Goal: Task Accomplishment & Management: Manage account settings

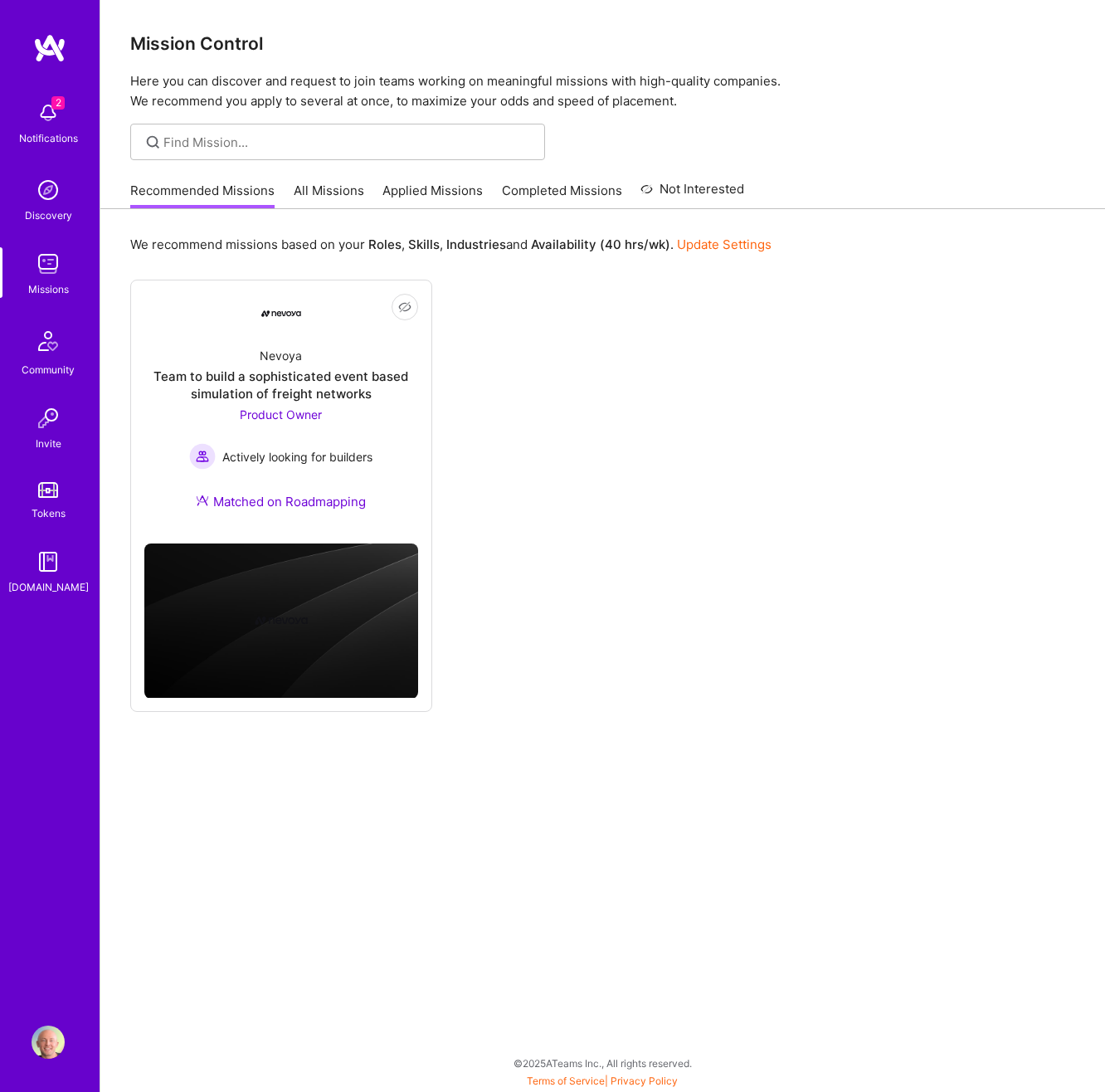
click at [311, 180] on div "Recommended Missions All Missions Applied Missions Completed Missions Not Inter…" at bounding box center [437, 190] width 614 height 36
click at [319, 186] on link "All Missions" at bounding box center [329, 195] width 70 height 27
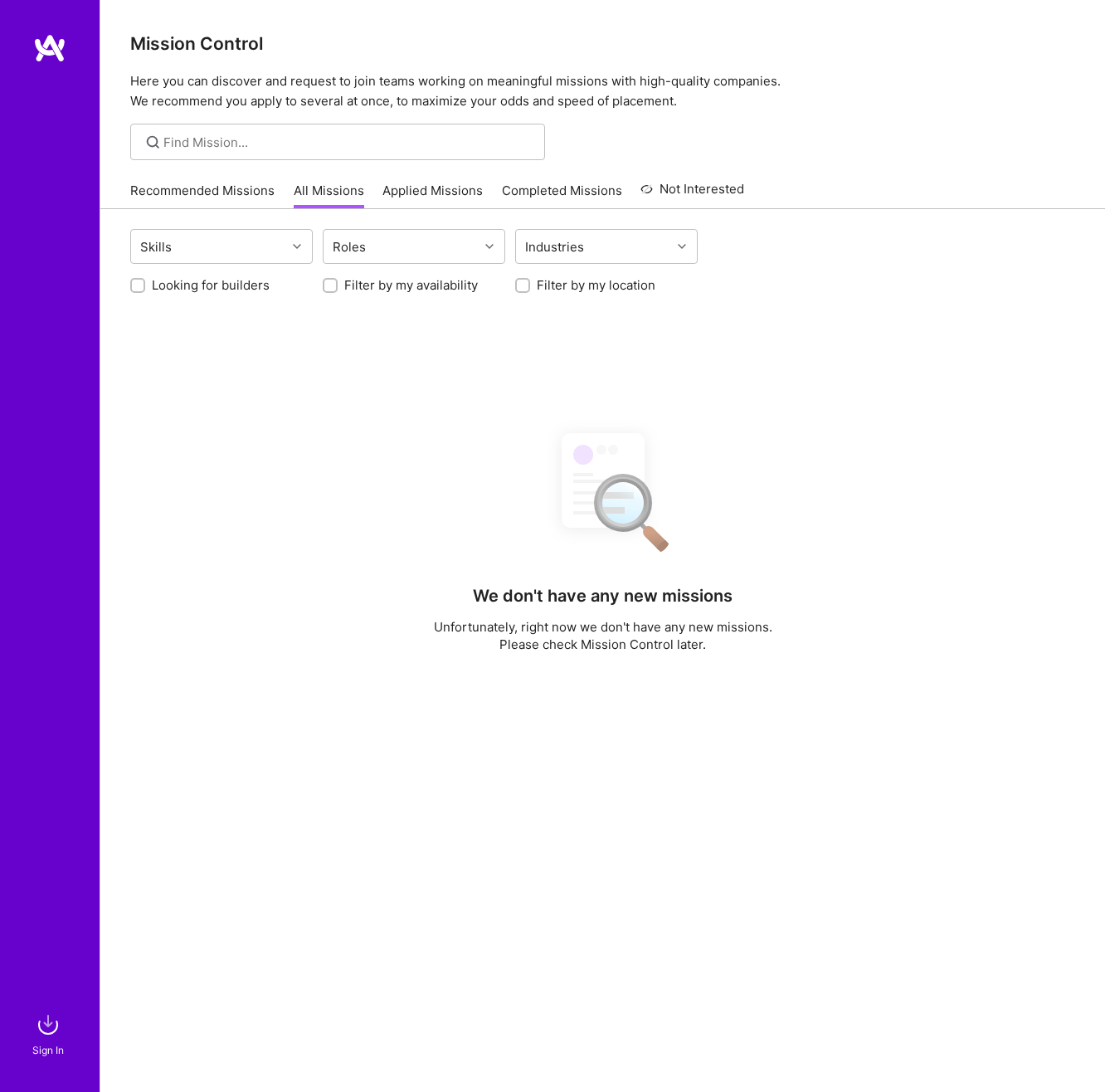
click at [890, 401] on div "Skills Roles Industries Looking for builders Filter by my availability Filter b…" at bounding box center [602, 760] width 1005 height 1103
click at [202, 296] on div "Skills Roles Industries Looking for builders Filter by my availability Filter b…" at bounding box center [602, 760] width 1005 height 1103
click at [157, 288] on label "Looking for builders" at bounding box center [210, 285] width 118 height 18
click at [145, 288] on input "Looking for builders" at bounding box center [139, 285] width 11 height 11
click at [141, 286] on input "Looking for builders" at bounding box center [139, 286] width 15 height 15
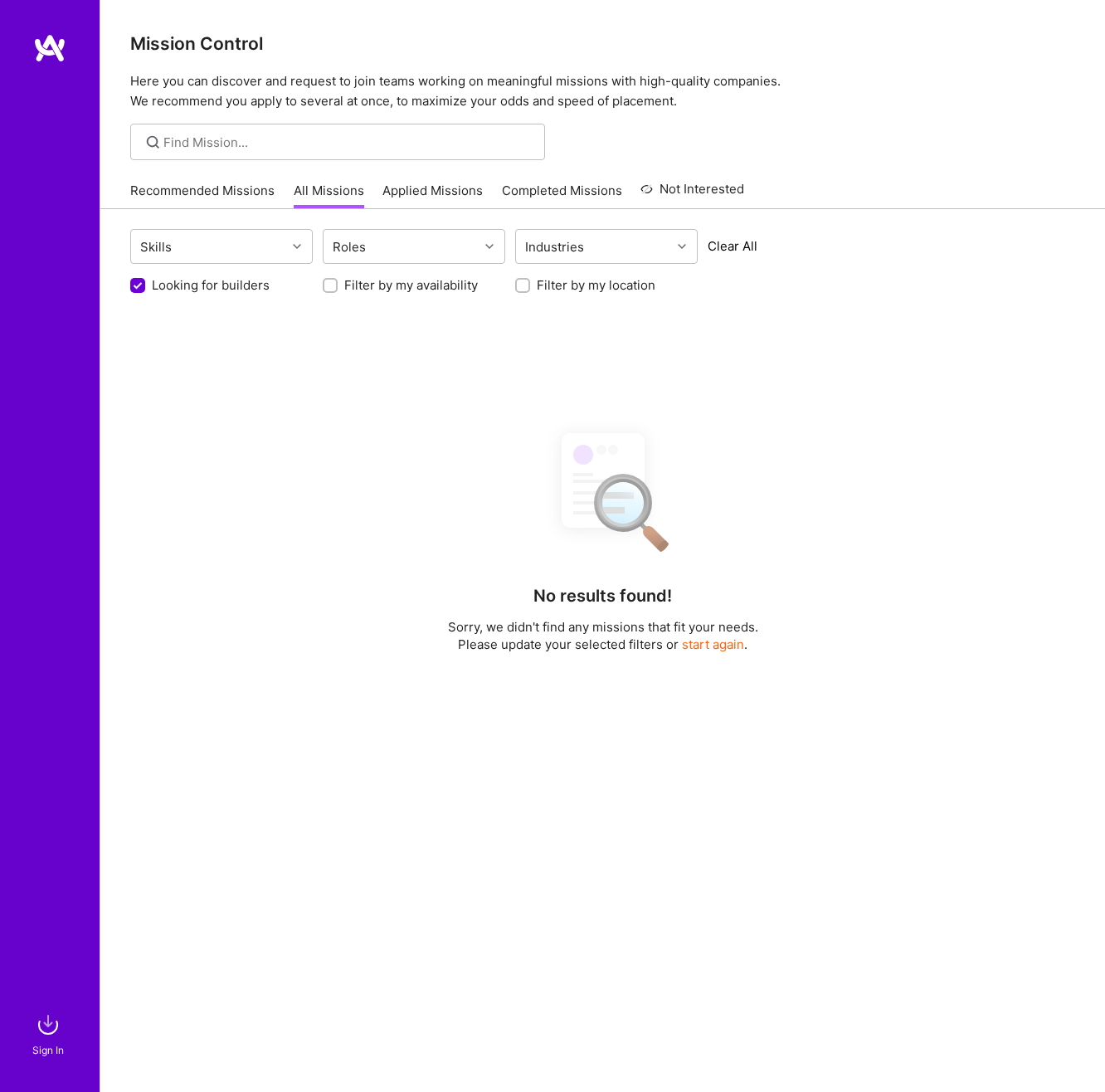
checkbox input "false"
click at [278, 247] on div "Skills" at bounding box center [209, 247] width 155 height 33
click at [876, 252] on div "Use Up and Down to choose options, press Enter to select the currently focused …" at bounding box center [602, 248] width 945 height 39
click at [876, 252] on div "Skills Roles Industries" at bounding box center [602, 248] width 945 height 39
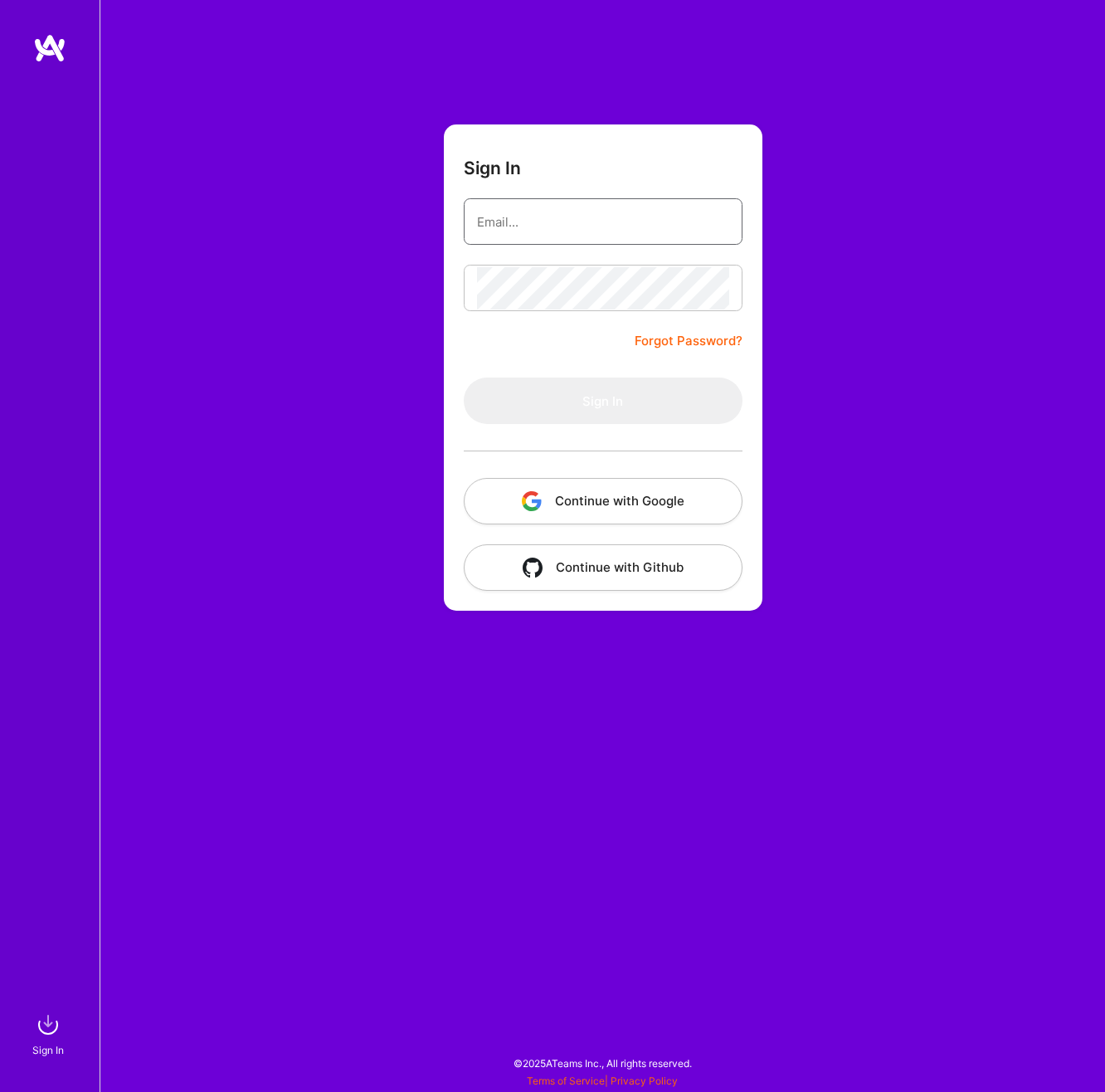
type input "[PERSON_NAME][EMAIL_ADDRESS][DOMAIN_NAME]"
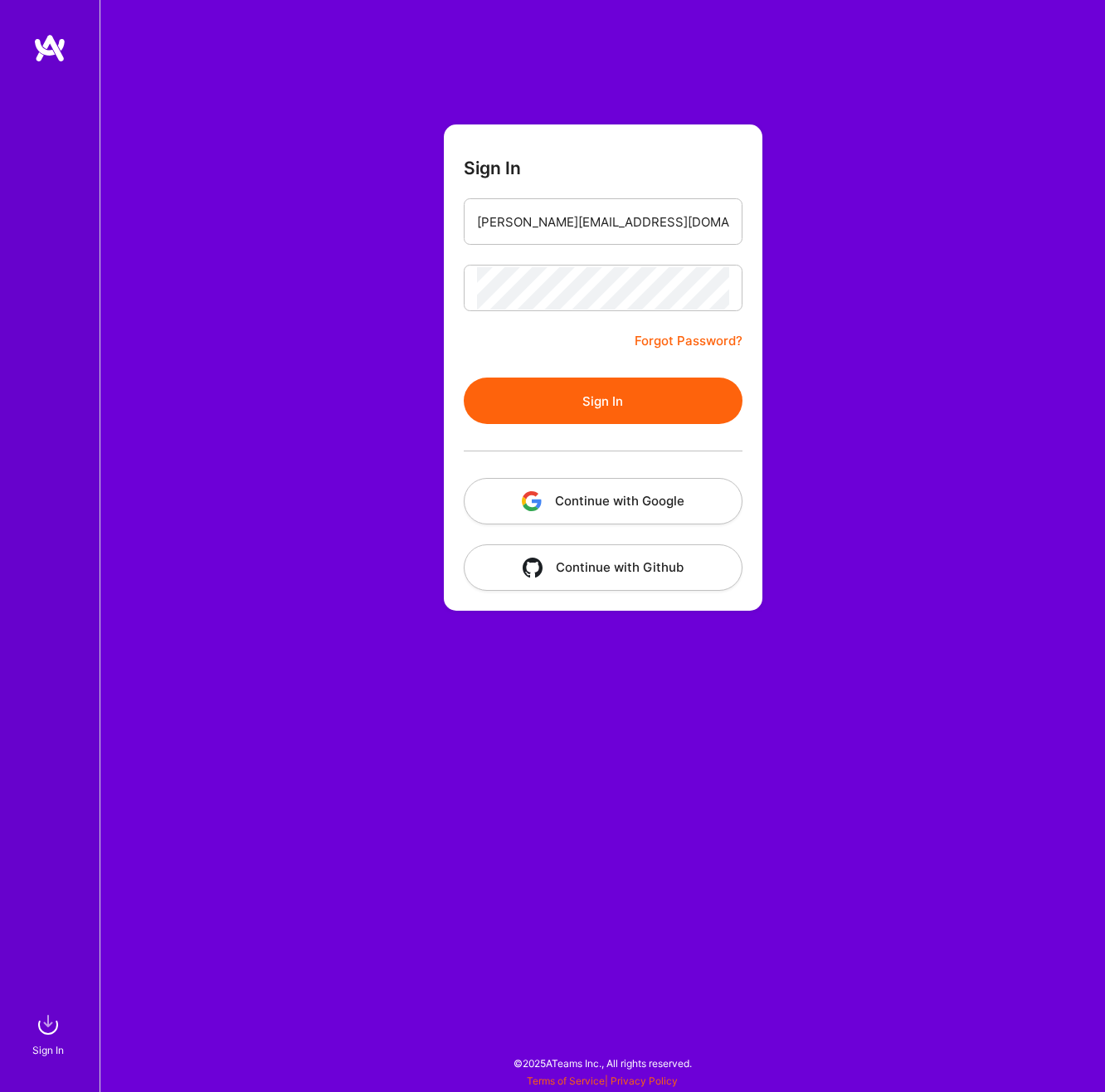
click at [689, 488] on button "Continue with Google" at bounding box center [603, 501] width 279 height 47
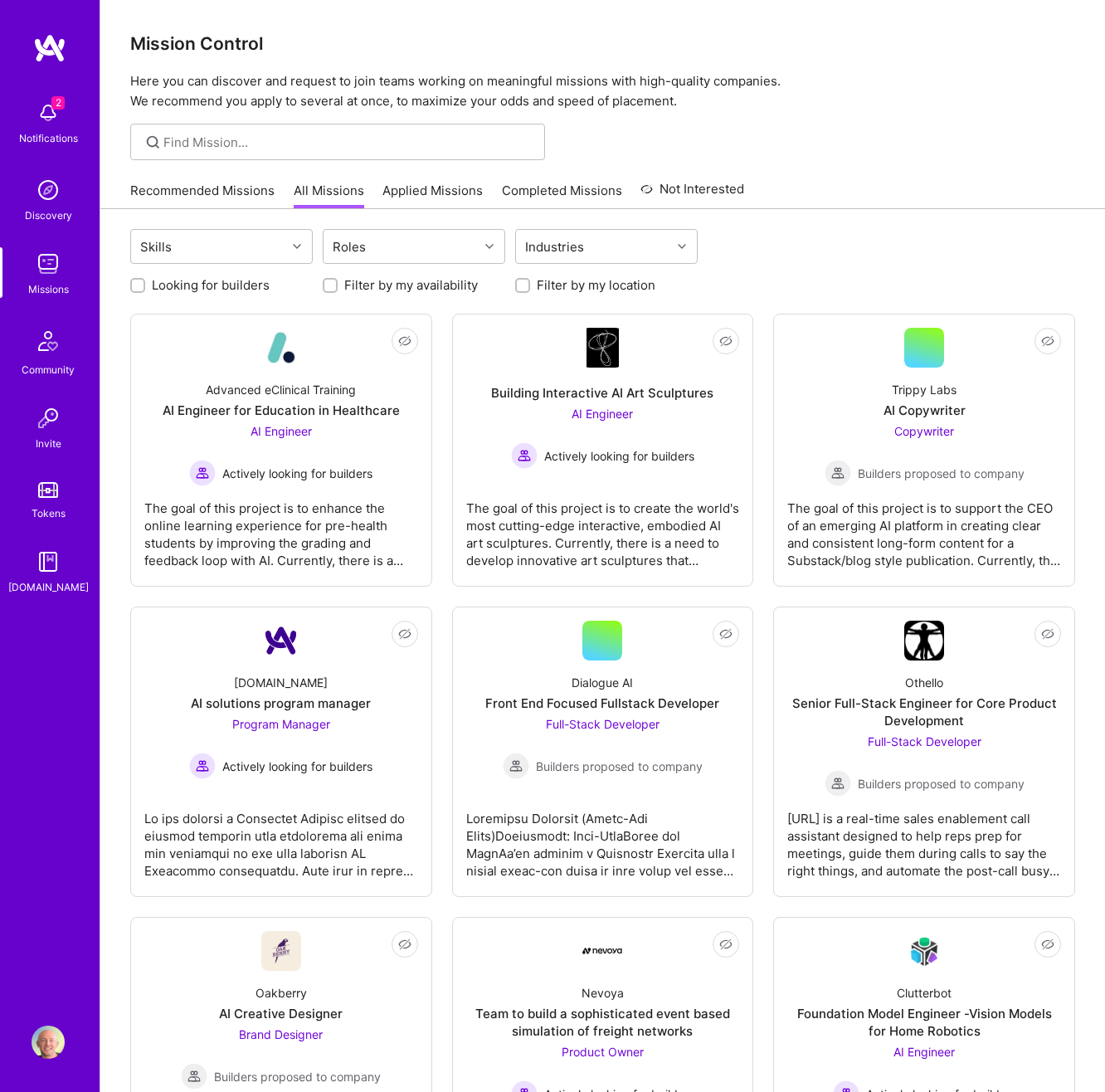
click at [895, 148] on div at bounding box center [602, 141] width 1005 height 36
